Goal: Task Accomplishment & Management: Use online tool/utility

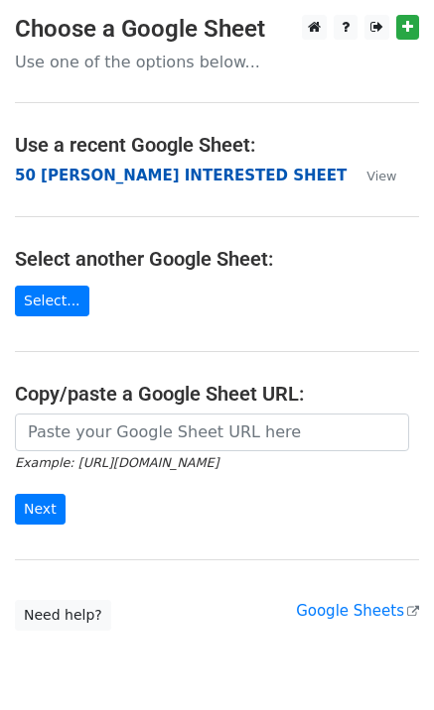
click at [68, 180] on strong "50 KEVIN INTERESTED SHEET" at bounding box center [180, 176] width 331 height 18
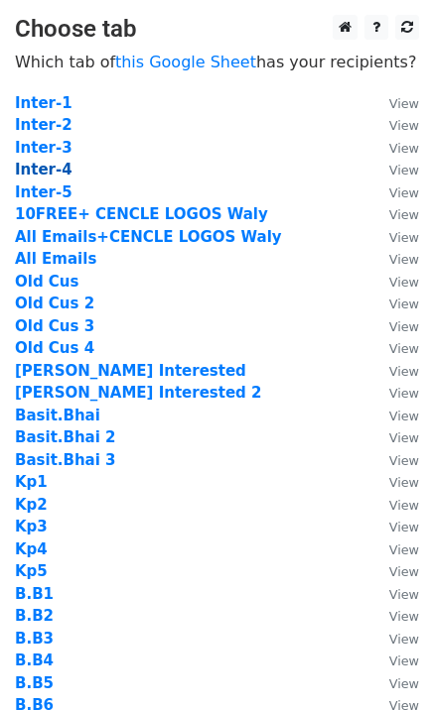
click at [31, 170] on strong "Inter-4" at bounding box center [44, 170] width 58 height 18
click at [55, 169] on strong "Inter-4" at bounding box center [44, 170] width 58 height 18
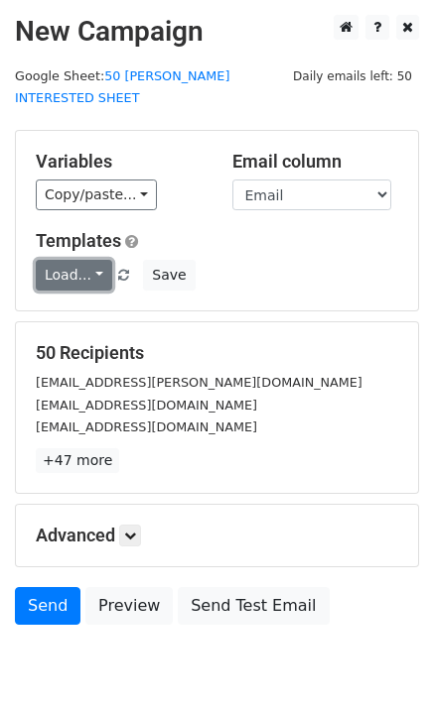
click at [71, 260] on link "Load..." at bounding box center [74, 275] width 76 height 31
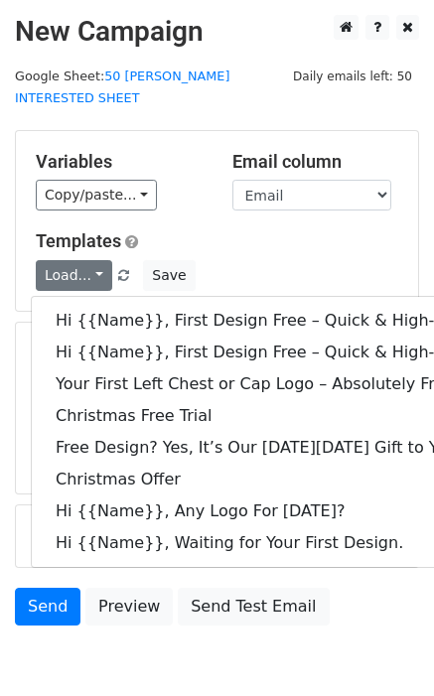
click at [135, 131] on div "Variables Copy/paste... {{Email}} {{Name}} {{Price 1}} {{Price}} Email column E…" at bounding box center [217, 221] width 402 height 180
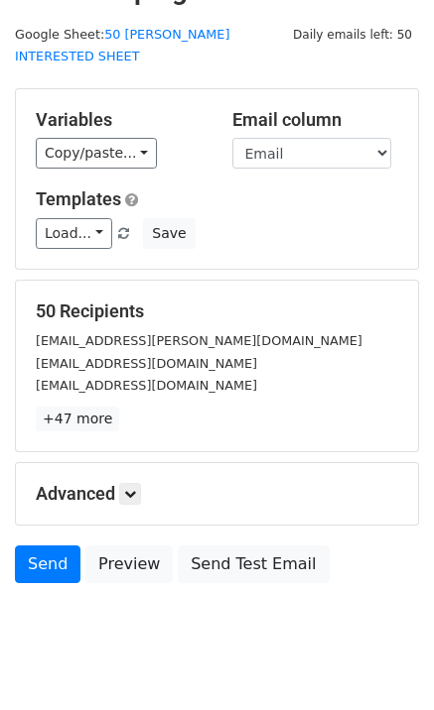
scroll to position [61, 0]
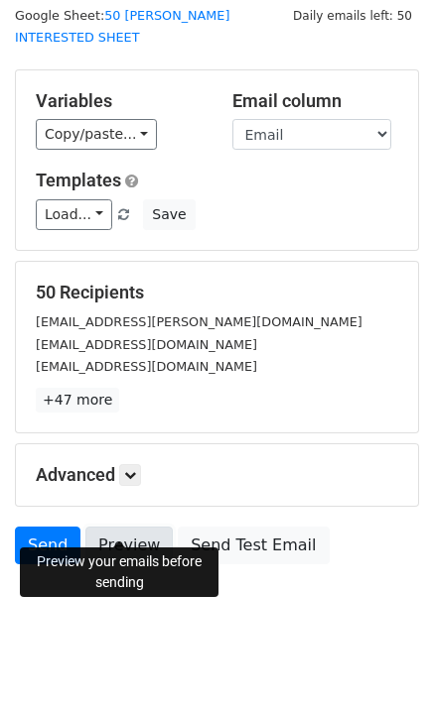
click at [132, 527] on link "Preview" at bounding box center [128, 546] width 87 height 38
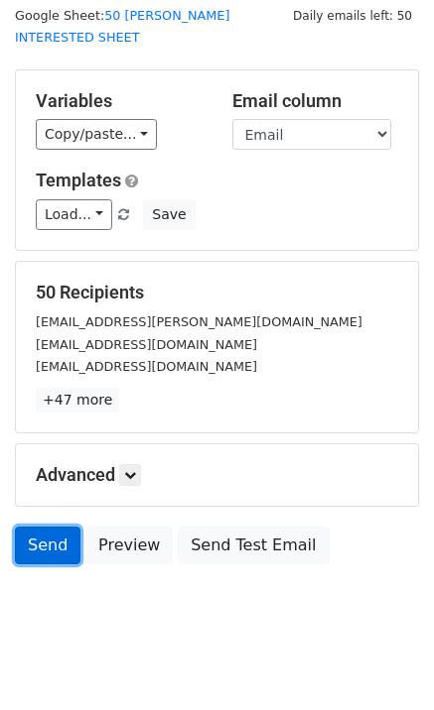
click at [38, 527] on link "Send" at bounding box center [47, 546] width 65 height 38
